Goal: Transaction & Acquisition: Obtain resource

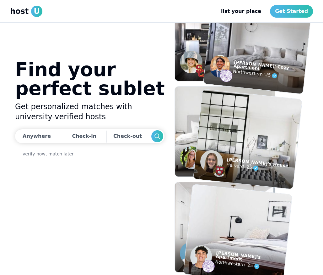
click at [102, 169] on div "Find your perfect sublet Get personalized matches with university-verified host…" at bounding box center [90, 148] width 150 height 177
click at [87, 195] on div "Find your perfect sublet Get personalized matches with university-verified host…" at bounding box center [90, 148] width 150 height 177
click at [296, 17] on link "Get Started" at bounding box center [291, 11] width 43 height 13
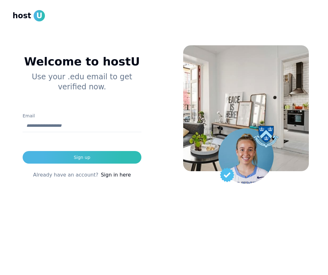
click at [101, 219] on div "Welcome to hostU Use your .edu email to get verified now. Email Sign up Already…" at bounding box center [82, 137] width 164 height 275
click at [112, 217] on div "Welcome to hostU Use your .edu email to get verified now. Email Sign up Already…" at bounding box center [82, 122] width 139 height 194
click at [53, 124] on input "Email" at bounding box center [82, 125] width 119 height 13
type input "**********"
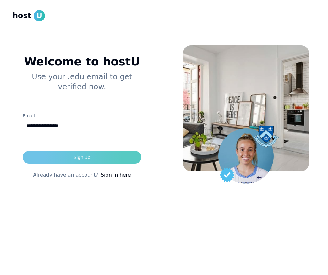
click at [64, 158] on button "Sign up" at bounding box center [82, 157] width 119 height 13
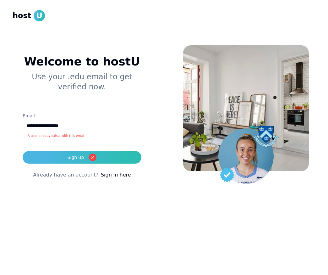
click at [110, 174] on link "Sign in here" at bounding box center [116, 175] width 30 height 8
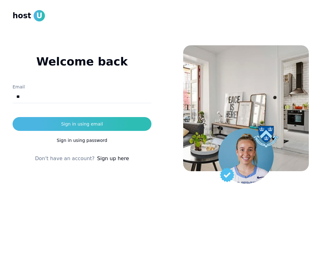
type input "**********"
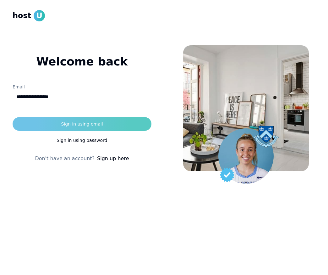
click at [93, 123] on div "Sign in using email" at bounding box center [82, 124] width 42 height 6
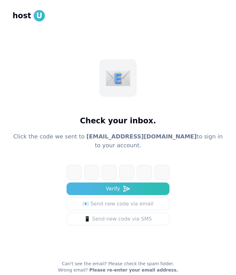
click at [73, 120] on header "Check your inbox. Click the code we sent to [EMAIL_ADDRESS][DOMAIN_NAME] to sig…" at bounding box center [118, 104] width 216 height 89
click at [147, 117] on h1 "Check your inbox." at bounding box center [118, 121] width 76 height 10
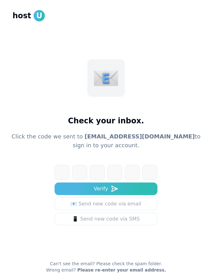
click at [166, 52] on div "Check your inbox. Click the code we sent to [EMAIL_ADDRESS][DOMAIN_NAME] to sig…" at bounding box center [106, 137] width 212 height 275
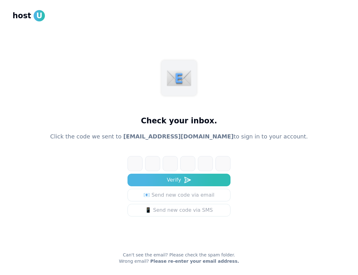
click at [147, 160] on input at bounding box center [186, 163] width 116 height 15
paste input "******"
type input "******"
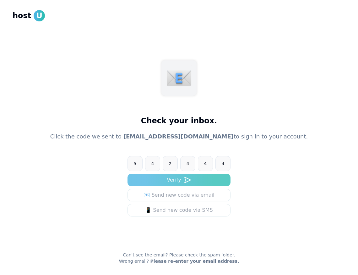
click at [183, 180] on button "Verify" at bounding box center [179, 179] width 103 height 13
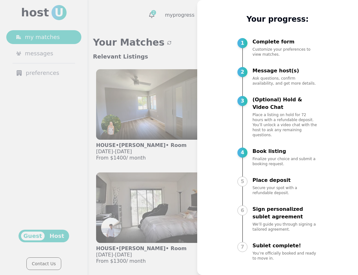
click at [167, 22] on div at bounding box center [179, 137] width 358 height 275
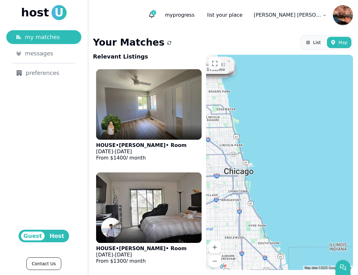
drag, startPoint x: 300, startPoint y: 180, endPoint x: 375, endPoint y: 112, distance: 101.4
click at [323, 112] on html "host U my matches messages preferences Guest Host Contact Us 2 my progress list…" at bounding box center [179, 137] width 358 height 275
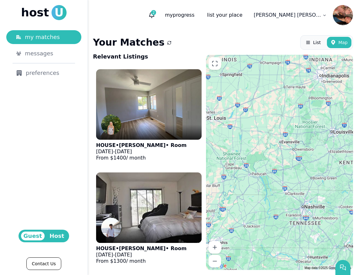
drag, startPoint x: 287, startPoint y: 175, endPoint x: 269, endPoint y: 3, distance: 172.5
click at [269, 3] on div "2 my progress list your place [PERSON_NAME] Your Matches List Map Relevant List…" at bounding box center [223, 137] width 270 height 275
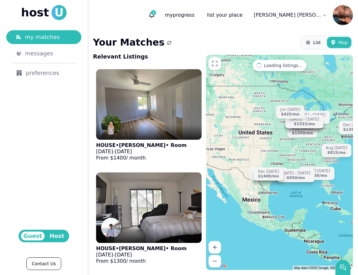
drag, startPoint x: 234, startPoint y: 188, endPoint x: 271, endPoint y: 185, distance: 37.9
click at [271, 185] on div "[DATE] - [DATE] $1000 /mo Aug [DATE] $1350 /[DATE] - [DATE] $1400 /[DATE] - [DA…" at bounding box center [279, 162] width 147 height 215
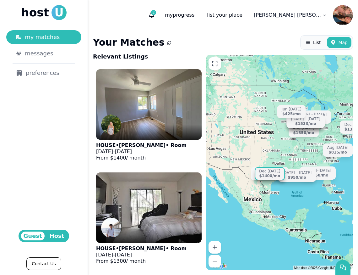
click at [271, 179] on div "Dec [DATE] $1400 /mo" at bounding box center [270, 173] width 30 height 13
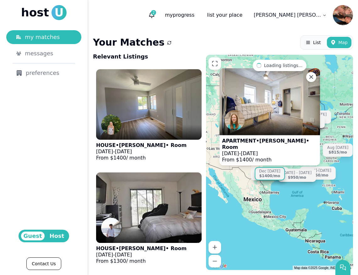
click at [277, 177] on div "$1400 /mo" at bounding box center [269, 175] width 21 height 5
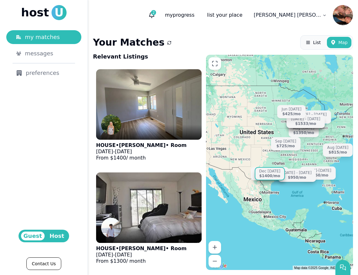
click at [277, 177] on div "$1400 /mo" at bounding box center [269, 175] width 21 height 5
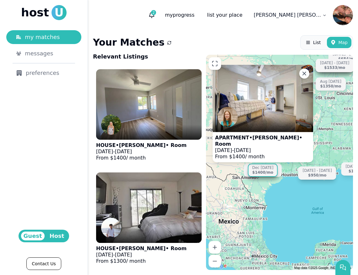
click at [271, 174] on div "$1400 /mo" at bounding box center [262, 172] width 21 height 5
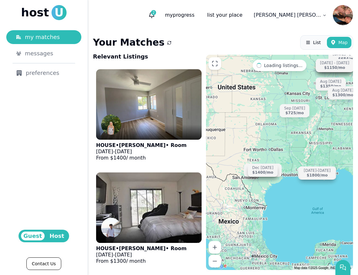
click at [323, 169] on div "[DATE] - [DATE] $1000 /mo Aug [DATE] $1350 /[DATE] - [DATE] $1400 /[DATE] - [DA…" at bounding box center [279, 162] width 147 height 215
click at [323, 173] on div "$1800 /mo" at bounding box center [317, 175] width 21 height 5
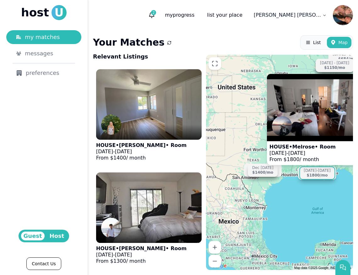
click at [323, 173] on div "$1800 /mo" at bounding box center [317, 175] width 21 height 5
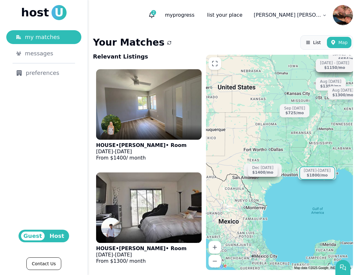
click at [323, 175] on div "$1800 /mo" at bounding box center [317, 175] width 21 height 5
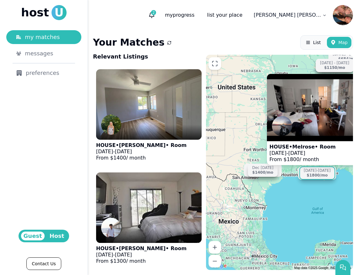
click at [60, 234] on span "Host" at bounding box center [57, 235] width 20 height 9
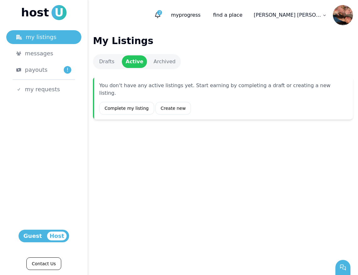
click at [32, 240] on span "Guest" at bounding box center [33, 235] width 24 height 9
